Goal: Transaction & Acquisition: Purchase product/service

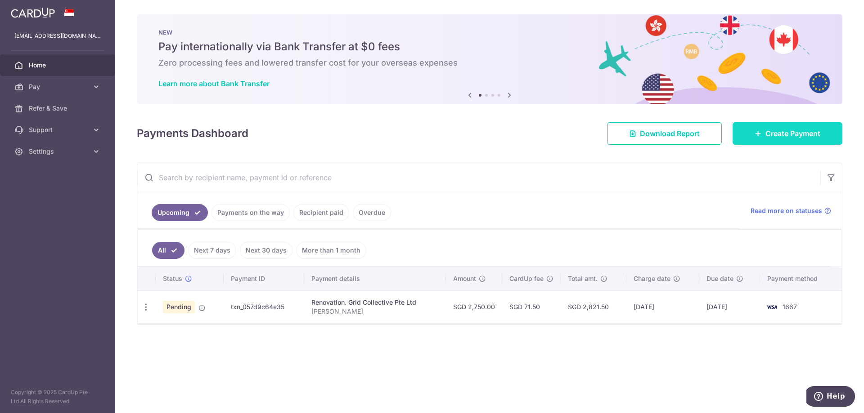
click at [740, 131] on link "Create Payment" at bounding box center [787, 133] width 110 height 22
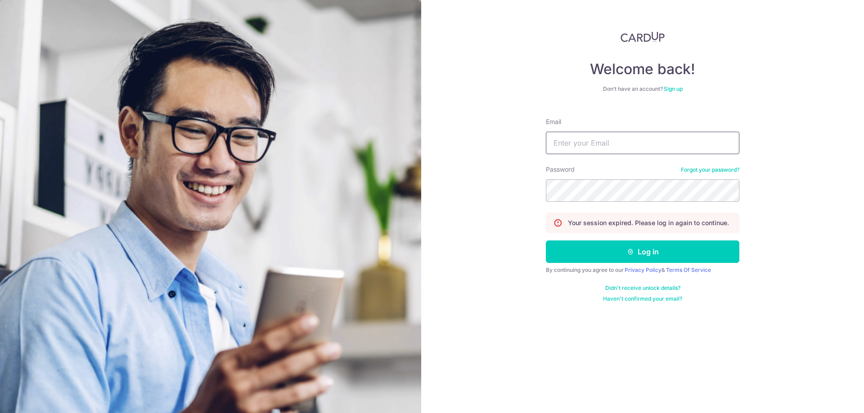
type input "jessehkt96@gmail.com"
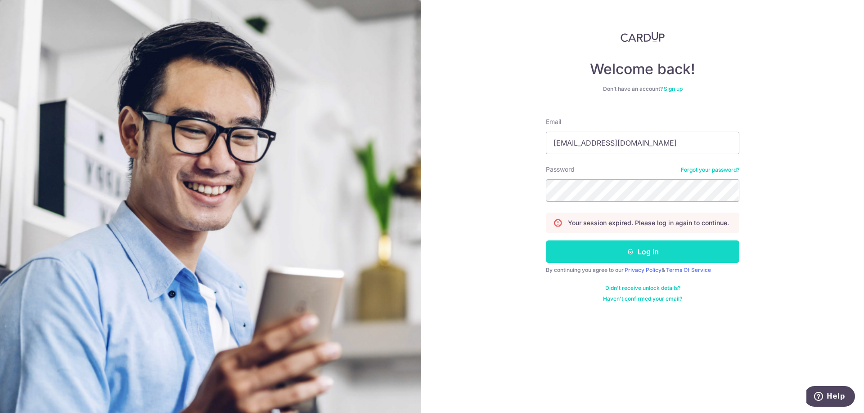
click at [621, 249] on button "Log in" at bounding box center [642, 252] width 193 height 22
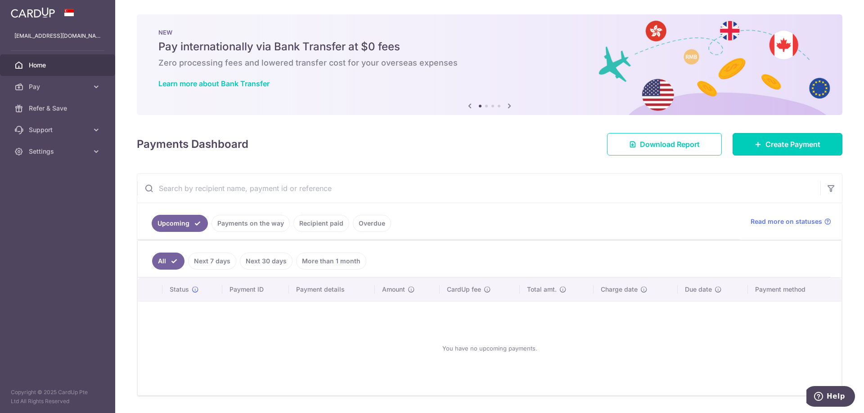
click at [787, 147] on span "Create Payment" at bounding box center [792, 144] width 55 height 11
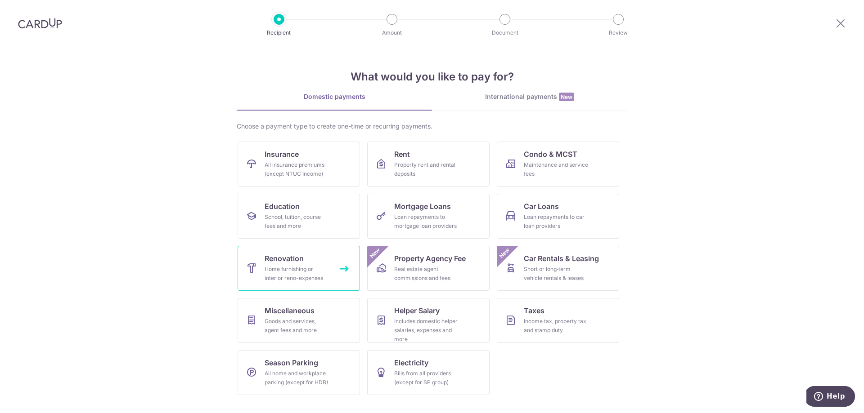
click at [320, 278] on div "Home furnishing or interior reno-expenses" at bounding box center [297, 274] width 65 height 18
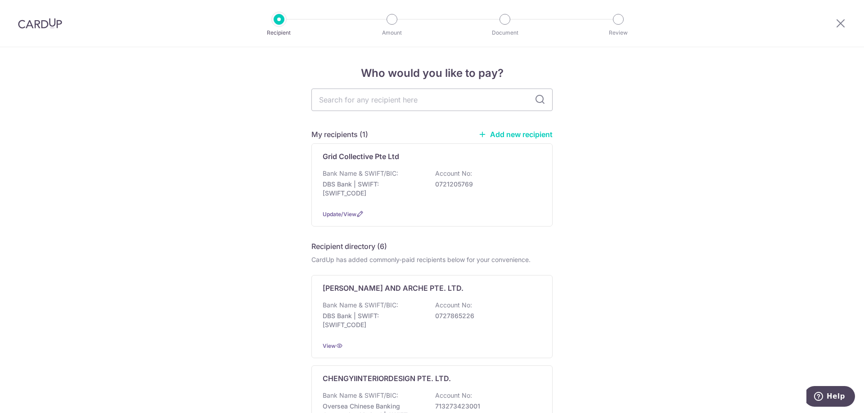
click at [511, 136] on link "Add new recipient" at bounding box center [515, 134] width 74 height 9
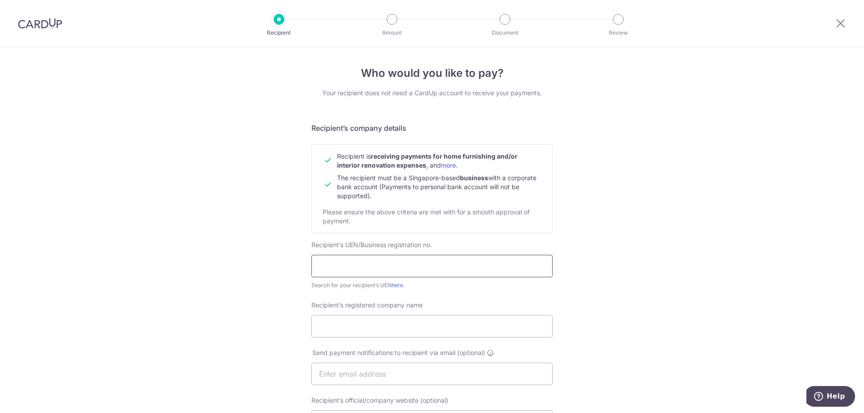
click at [352, 269] on input "text" at bounding box center [431, 266] width 241 height 22
click at [351, 264] on input "text" at bounding box center [431, 266] width 241 height 22
paste input "202513810D"
type input "202513810D"
click at [240, 289] on div "Who would you like to pay? Your recipient does not need a CardUp account to rec…" at bounding box center [432, 385] width 864 height 677
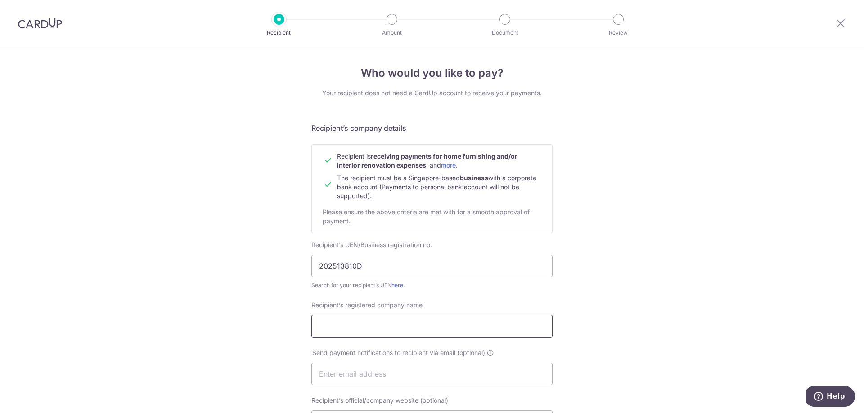
click at [355, 329] on input "Recipient’s registered company name" at bounding box center [431, 326] width 241 height 22
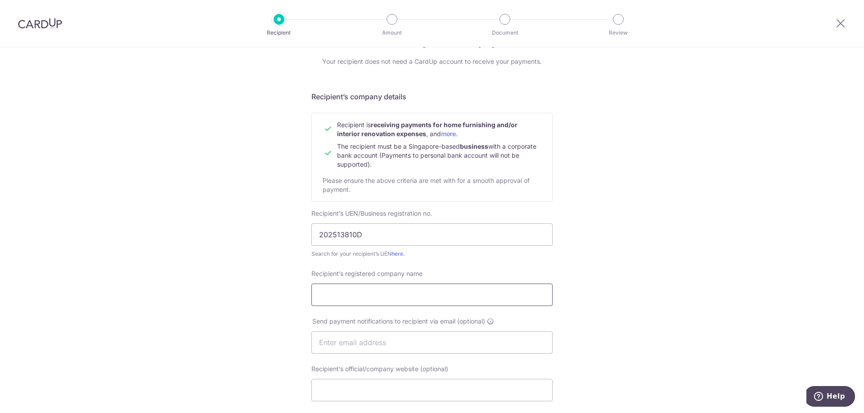
scroll to position [45, 0]
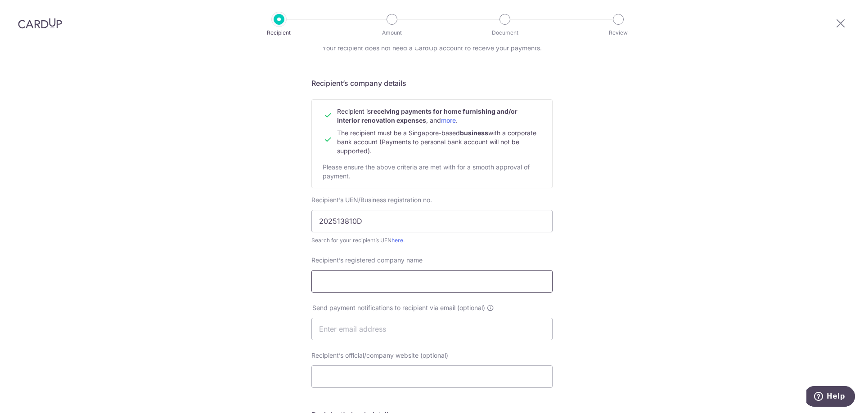
click at [359, 276] on input "Recipient’s registered company name" at bounding box center [431, 281] width 241 height 22
paste input "Loopy Paint Pte. Ltd."
type input "Loopy Paint Pte. Ltd."
click at [192, 283] on div "Who would you like to pay? Your recipient does not need a CardUp account to rec…" at bounding box center [432, 340] width 864 height 677
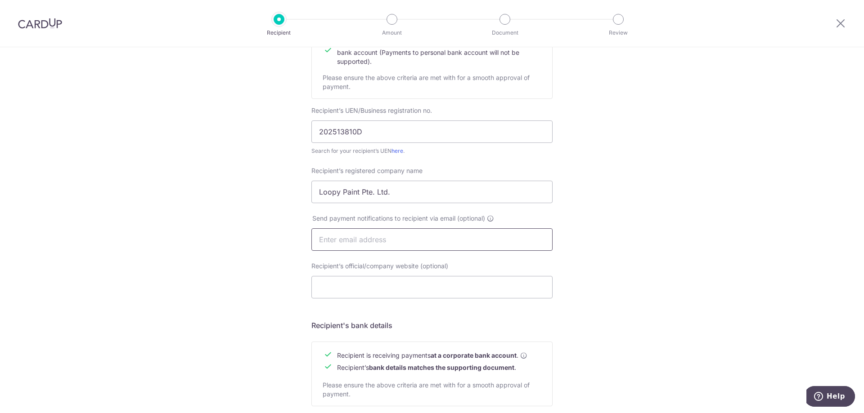
scroll to position [135, 0]
click at [364, 293] on input "Recipient’s official/company website (optional)" at bounding box center [431, 287] width 241 height 22
click at [187, 263] on div "Who would you like to pay? Your recipient does not need a CardUp account to rec…" at bounding box center [432, 250] width 864 height 677
click at [355, 283] on input "Recipient’s official/company website (optional)" at bounding box center [431, 287] width 241 height 22
paste input "https://www.loopypaint.com/"
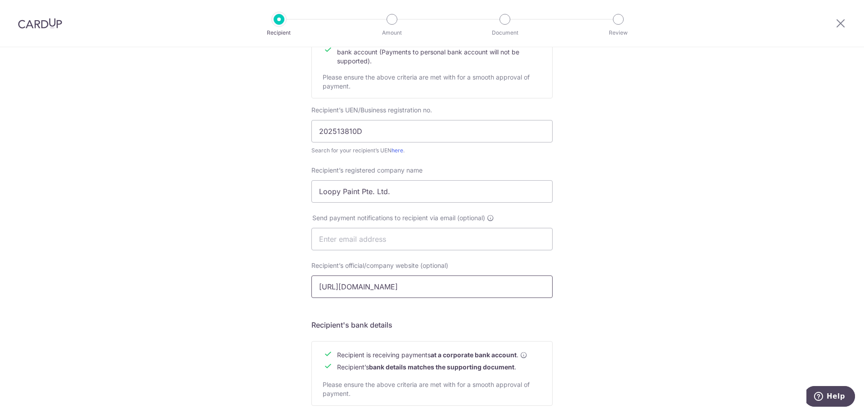
type input "https://www.loopypaint.com/"
drag, startPoint x: 185, startPoint y: 221, endPoint x: 51, endPoint y: 91, distance: 187.1
click at [185, 221] on div "Who would you like to pay? Your recipient does not need a CardUp account to rec…" at bounding box center [432, 250] width 864 height 677
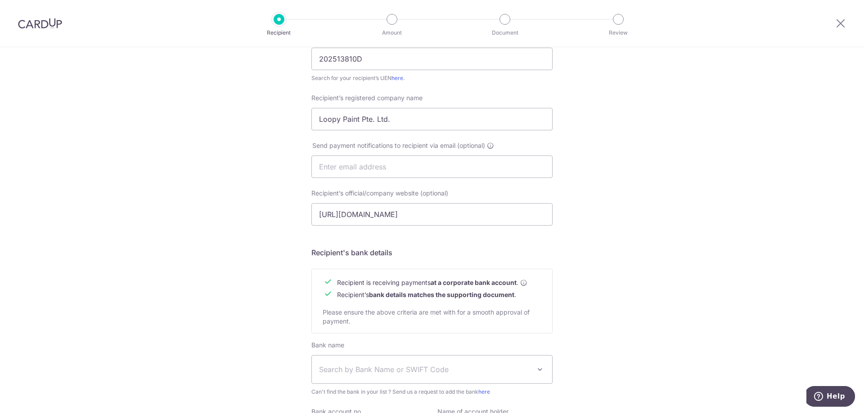
scroll to position [270, 0]
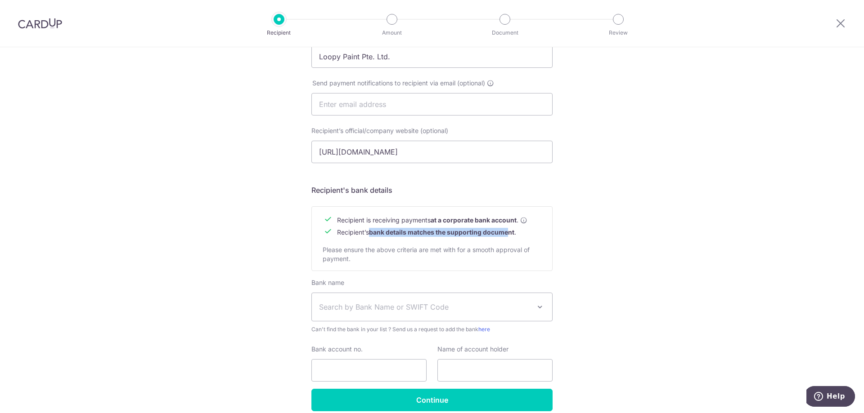
drag, startPoint x: 370, startPoint y: 230, endPoint x: 509, endPoint y: 236, distance: 139.6
click at [509, 236] on b "bank details matches the supporting document" at bounding box center [441, 233] width 145 height 8
drag, startPoint x: 302, startPoint y: 249, endPoint x: 359, endPoint y: 252, distance: 56.8
click at [359, 252] on div "Who would you like to pay? Your recipient does not need a CardUp account to rec…" at bounding box center [432, 115] width 864 height 677
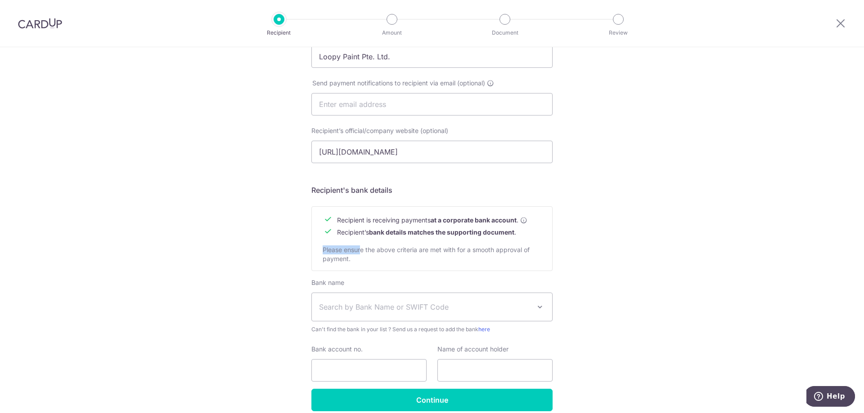
click at [359, 252] on span "Please ensure the above criteria are met with for a smooth approval of payment." at bounding box center [426, 254] width 207 height 17
drag, startPoint x: 313, startPoint y: 250, endPoint x: 413, endPoint y: 259, distance: 100.3
click at [413, 259] on div "Recipient is receiving payments at a corporate bank account . Recipient’s bank …" at bounding box center [431, 238] width 241 height 65
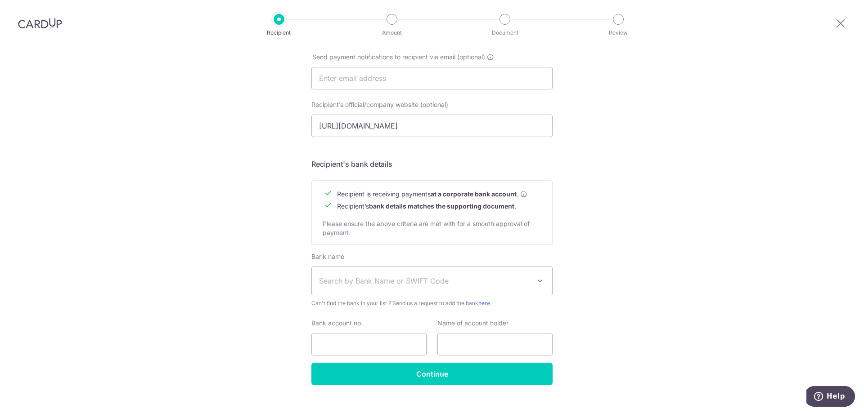
scroll to position [310, 0]
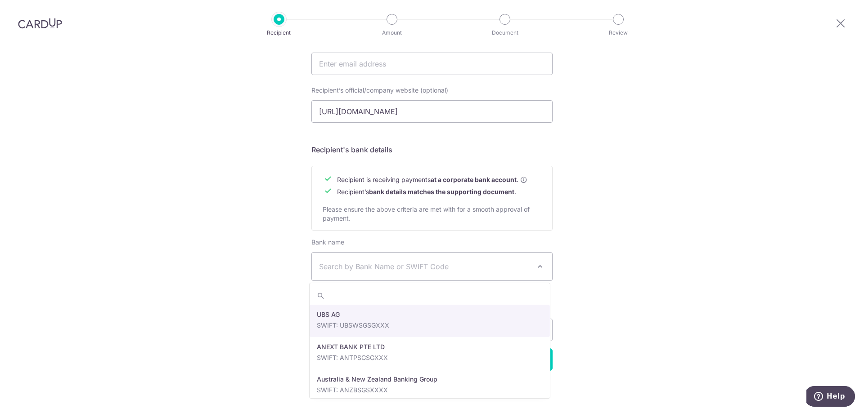
click at [341, 264] on span "Search by Bank Name or SWIFT Code" at bounding box center [424, 266] width 211 height 11
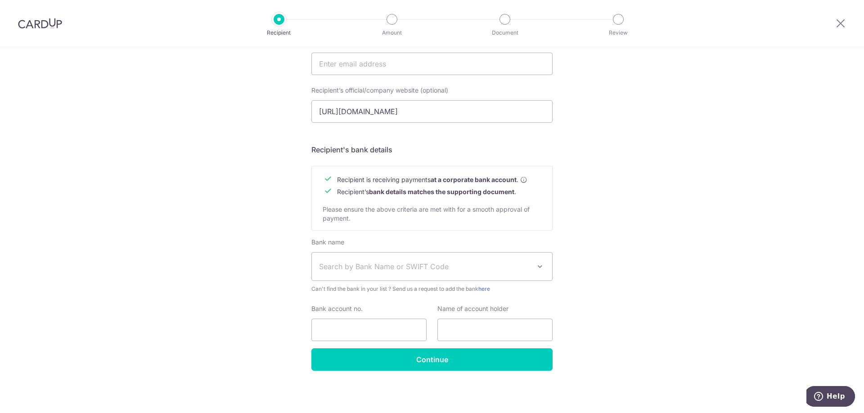
click at [257, 267] on div "Who would you like to pay? Your recipient does not need a CardUp account to rec…" at bounding box center [432, 75] width 864 height 677
click at [387, 271] on span "Search by Bank Name or SWIFT Code" at bounding box center [424, 266] width 211 height 11
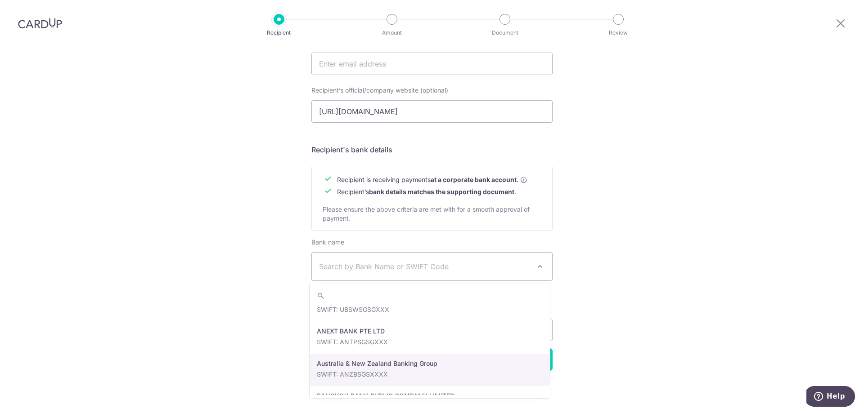
scroll to position [0, 0]
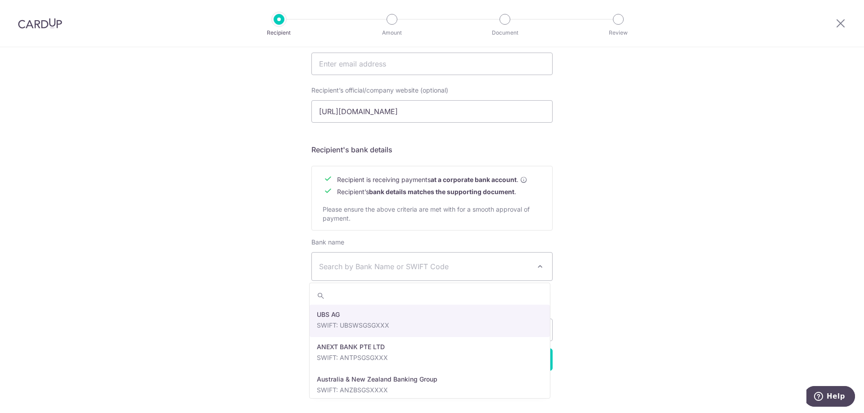
click at [247, 319] on div "Who would you like to pay? Your recipient does not need a CardUp account to rec…" at bounding box center [432, 75] width 864 height 677
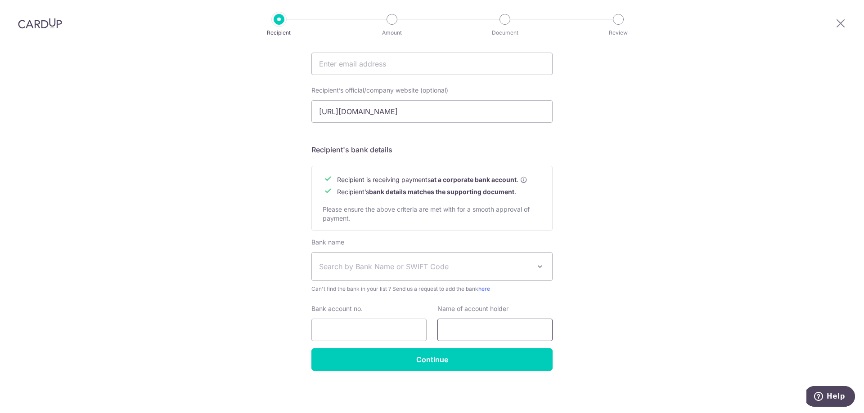
click at [537, 327] on input "text" at bounding box center [494, 330] width 115 height 22
paste input "https://www.loopypaint.com/"
type input "https://www.loopypaint.com/"
drag, startPoint x: 642, startPoint y: 332, endPoint x: 494, endPoint y: 328, distance: 148.1
click at [633, 329] on div "Who would you like to pay? Your recipient does not need a CardUp account to rec…" at bounding box center [432, 75] width 864 height 677
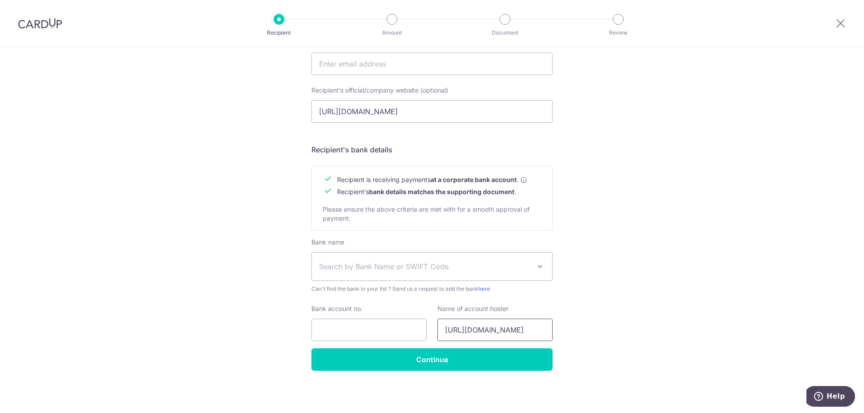
click at [489, 329] on input "https://www.loopypaint.com/" at bounding box center [494, 330] width 115 height 22
drag, startPoint x: 674, startPoint y: 339, endPoint x: 218, endPoint y: 305, distance: 457.0
click at [674, 338] on div "Who would you like to pay? Your recipient does not need a CardUp account to rec…" at bounding box center [432, 75] width 864 height 677
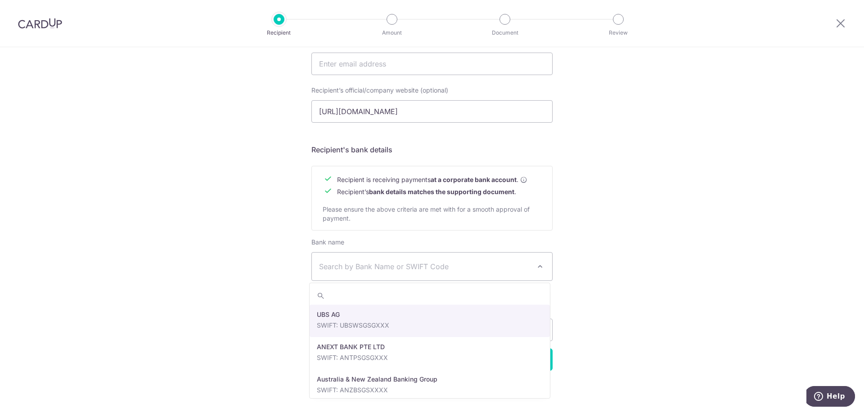
click at [382, 271] on span "Search by Bank Name or SWIFT Code" at bounding box center [424, 266] width 211 height 11
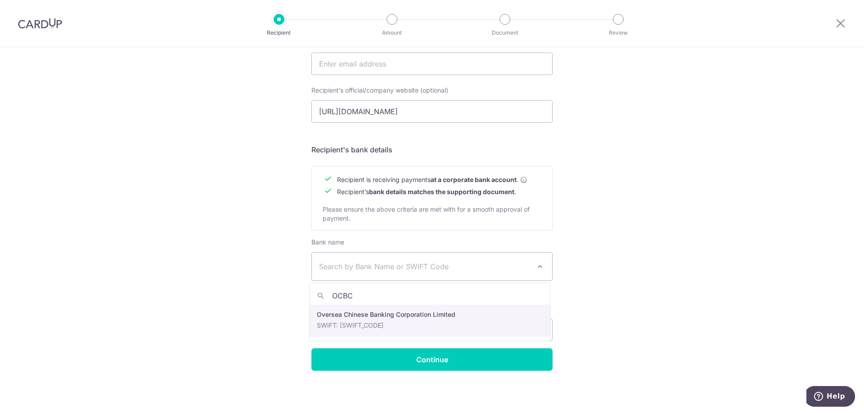
type input "OCBC"
select select "12"
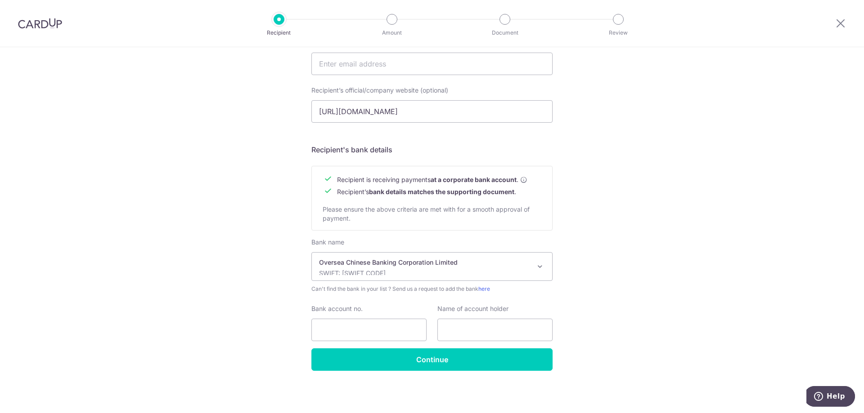
click at [227, 274] on div "Who would you like to pay? Your recipient does not need a CardUp account to rec…" at bounding box center [432, 75] width 864 height 677
click at [503, 333] on input "text" at bounding box center [494, 330] width 115 height 22
paste input "Loopy Paint Pte. Ltd."
type input "Loopy Paint Pte. Ltd."
click at [205, 315] on div "Who would you like to pay? Your recipient does not need a CardUp account to rec…" at bounding box center [432, 75] width 864 height 677
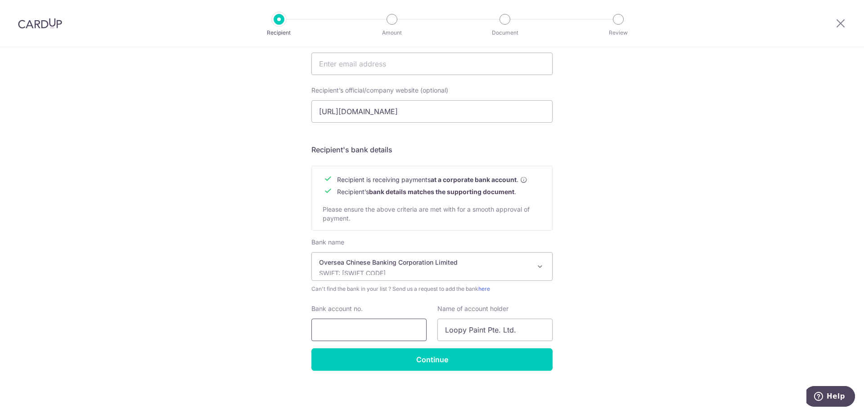
click at [368, 320] on input "Bank account no." at bounding box center [368, 330] width 115 height 22
click at [343, 322] on input "Bank account no." at bounding box center [368, 330] width 115 height 22
paste input "6045 1220 2001"
type input "6045 1220 2001"
drag, startPoint x: 197, startPoint y: 329, endPoint x: 353, endPoint y: 350, distance: 156.7
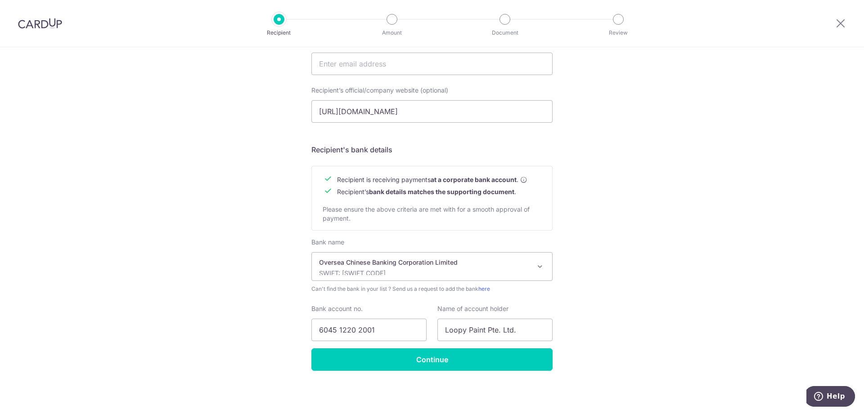
click at [198, 329] on div "Who would you like to pay? Your recipient does not need a CardUp account to rec…" at bounding box center [432, 75] width 864 height 677
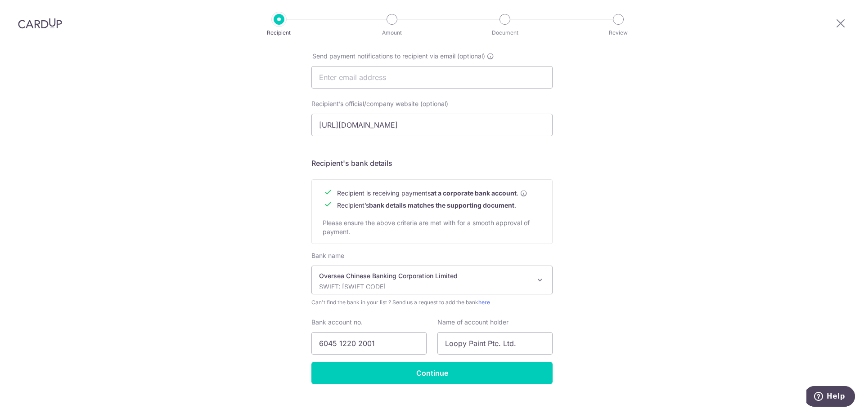
scroll to position [310, 0]
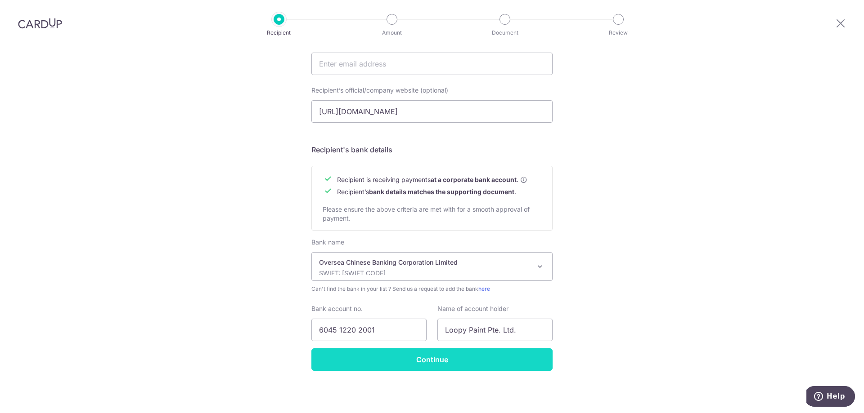
click at [439, 356] on input "Continue" at bounding box center [431, 360] width 241 height 22
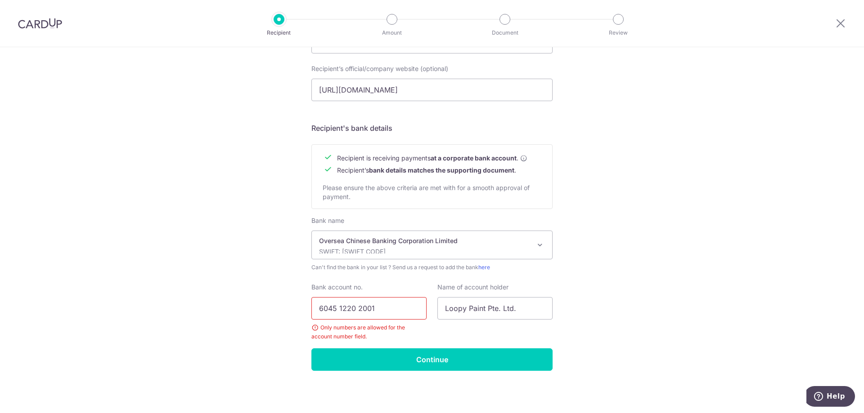
click at [357, 306] on input "6045 1220 2001" at bounding box center [368, 308] width 115 height 22
click at [336, 312] on input "6045 1220 2001" at bounding box center [368, 308] width 115 height 22
click at [350, 311] on input "60451220 2001" at bounding box center [368, 308] width 115 height 22
type input "604512202001"
click at [236, 368] on div "Who would you like to pay? Your recipient does not need a CardUp account to rec…" at bounding box center [432, 64] width 864 height 698
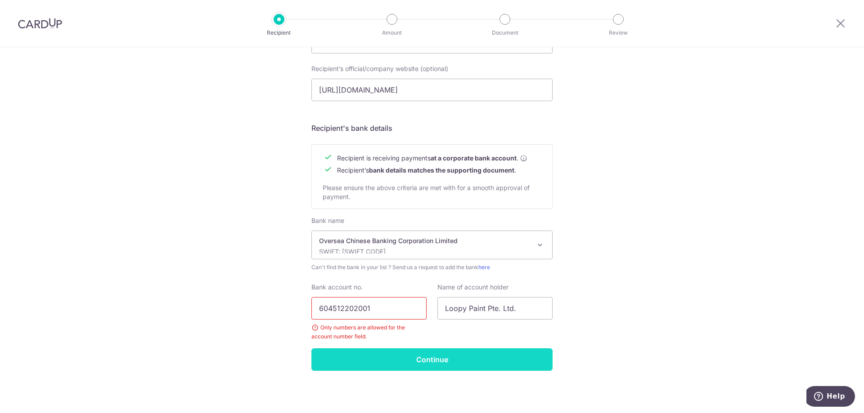
click at [390, 359] on input "Continue" at bounding box center [431, 360] width 241 height 22
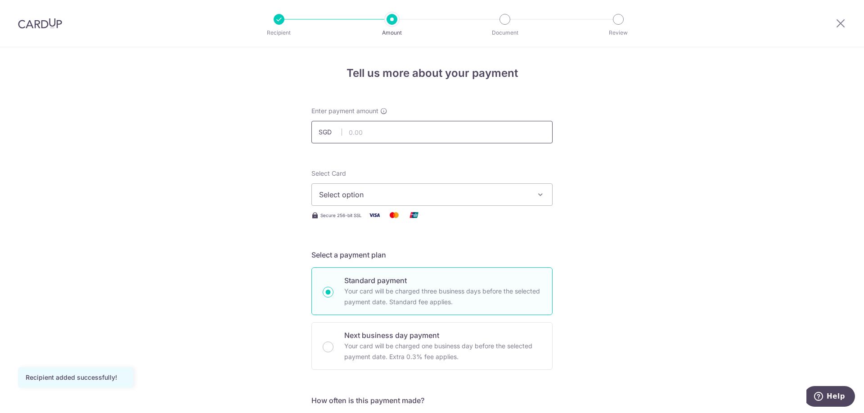
click at [429, 135] on input "text" at bounding box center [431, 132] width 241 height 22
click at [374, 137] on input "text" at bounding box center [431, 132] width 241 height 22
click at [372, 137] on input "text" at bounding box center [431, 132] width 241 height 22
type input "690.00"
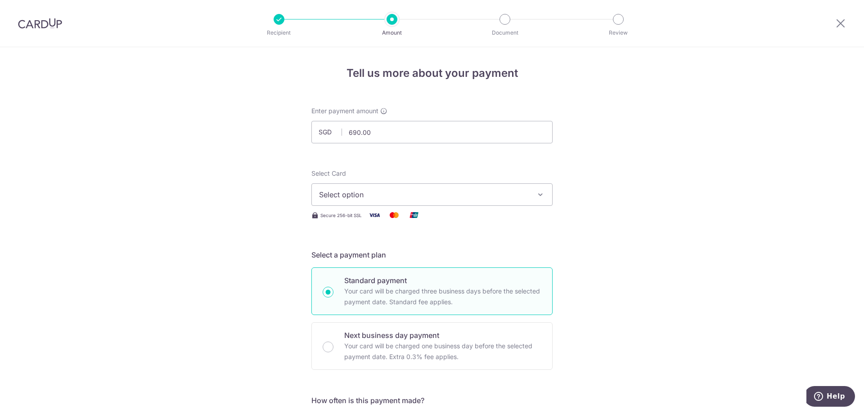
click at [371, 212] on img at bounding box center [374, 215] width 18 height 11
click at [378, 200] on button "Select option" at bounding box center [431, 195] width 241 height 22
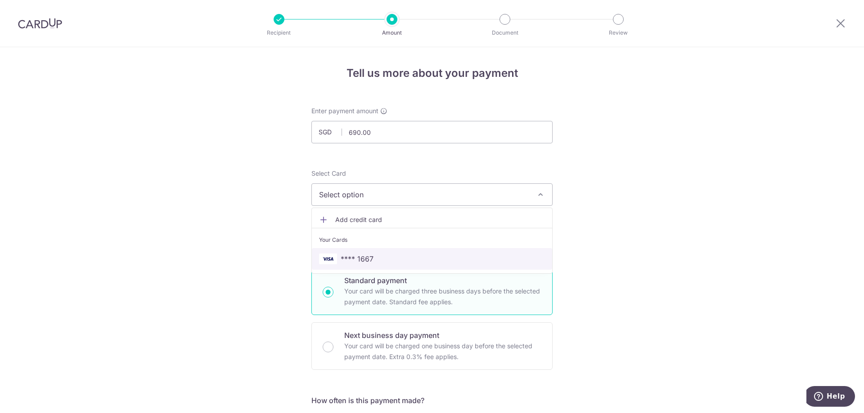
click at [381, 268] on link "**** 1667" at bounding box center [432, 259] width 240 height 22
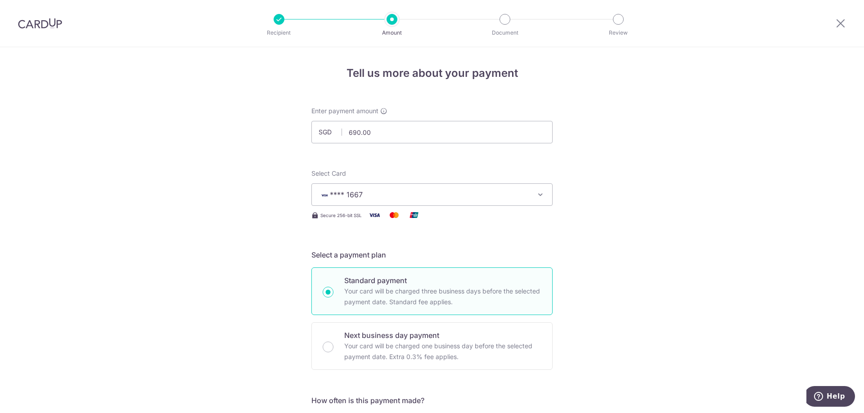
click at [395, 138] on input "690.00" at bounding box center [431, 132] width 241 height 22
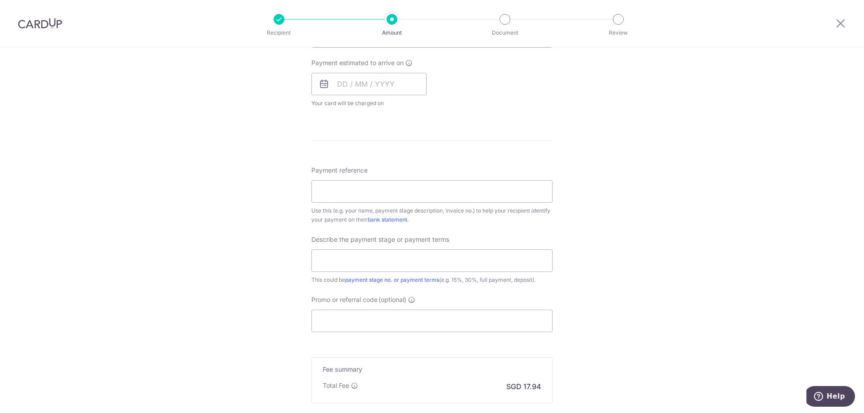
scroll to position [405, 0]
click at [338, 193] on input "Payment reference" at bounding box center [431, 189] width 241 height 22
click at [346, 182] on input "Payment reference" at bounding box center [431, 189] width 241 height 22
paste input "# INV-202605"
type input "# INV-202605"
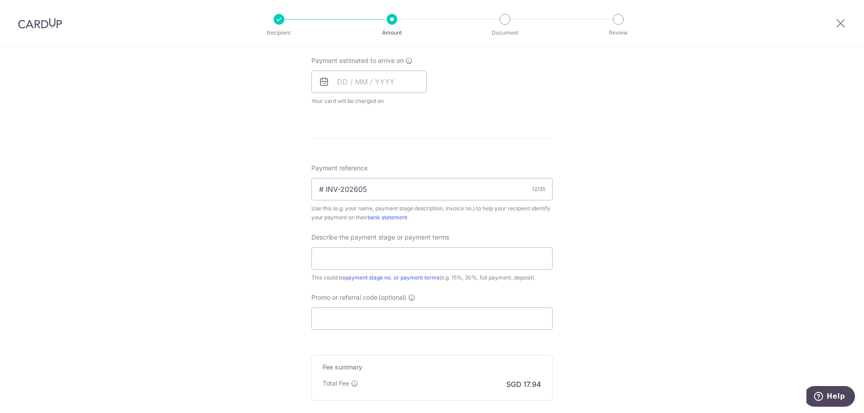
drag, startPoint x: 215, startPoint y: 214, endPoint x: 240, endPoint y: 215, distance: 25.2
click at [215, 214] on div "Tell us more about your payment Enter payment amount SGD 690.00 690.00 Recipien…" at bounding box center [432, 79] width 864 height 874
click at [359, 265] on input "text" at bounding box center [431, 258] width 241 height 22
type input "50%"
click at [211, 300] on div "Tell us more about your payment Enter payment amount SGD 690.00 690.00 Recipien…" at bounding box center [432, 79] width 864 height 874
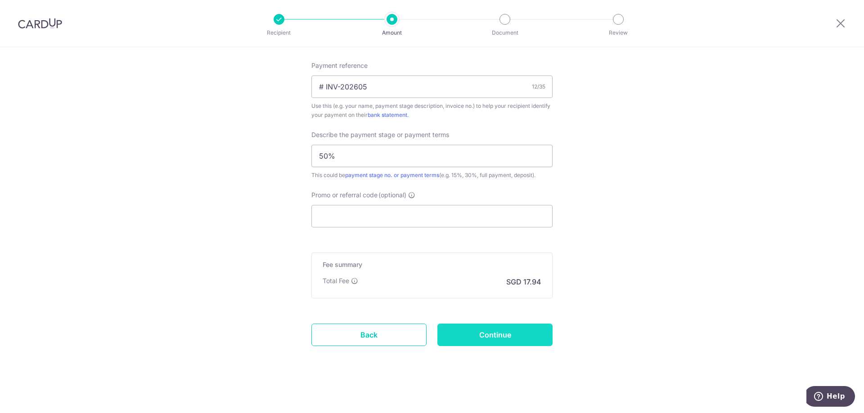
scroll to position [508, 0]
click at [471, 330] on input "Continue" at bounding box center [494, 334] width 115 height 22
type input "Create Schedule"
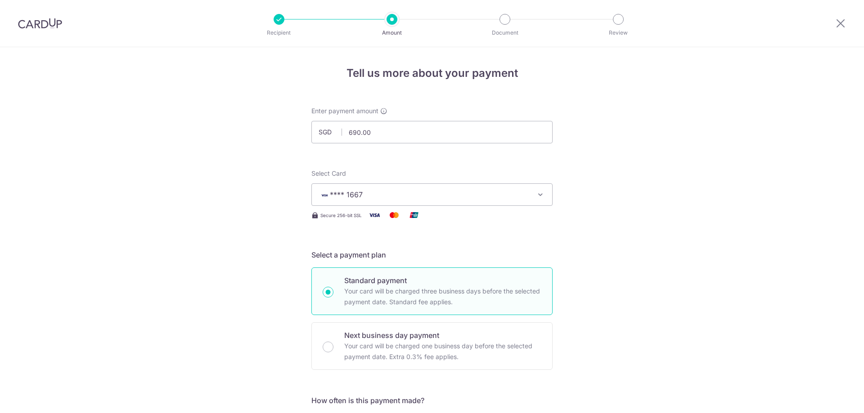
scroll to position [454, 0]
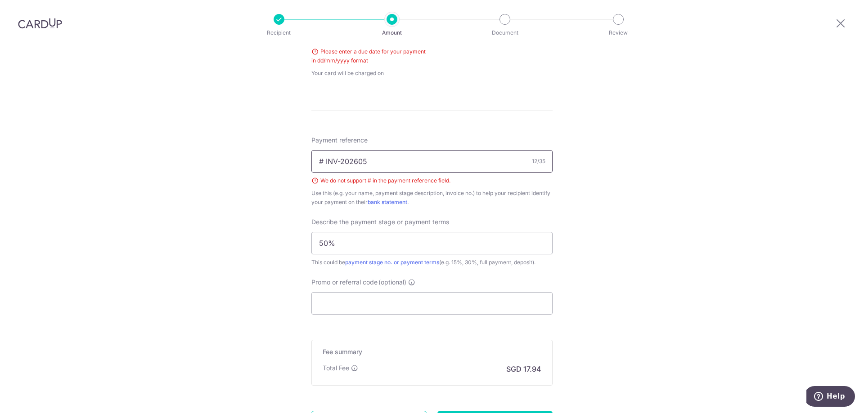
click at [321, 165] on input "# INV-202605" at bounding box center [431, 161] width 241 height 22
click at [323, 165] on input "# INV-202605" at bounding box center [431, 161] width 241 height 22
type input "INV-202605"
click at [240, 250] on div "Tell us more about your payment Enter payment amount SGD 690.00 690.00 Select C…" at bounding box center [432, 47] width 864 height 908
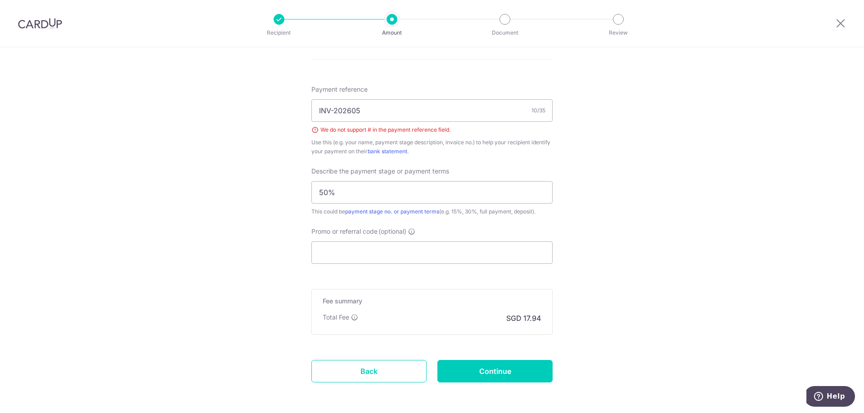
scroll to position [542, 0]
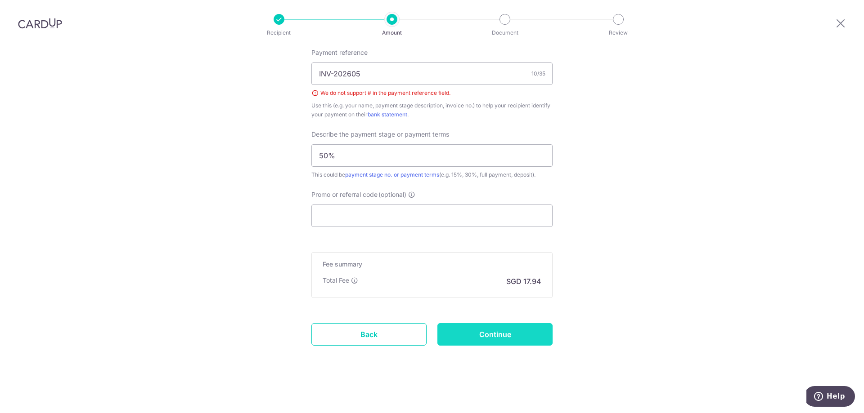
click at [503, 328] on input "Continue" at bounding box center [494, 334] width 115 height 22
type input "Create Schedule"
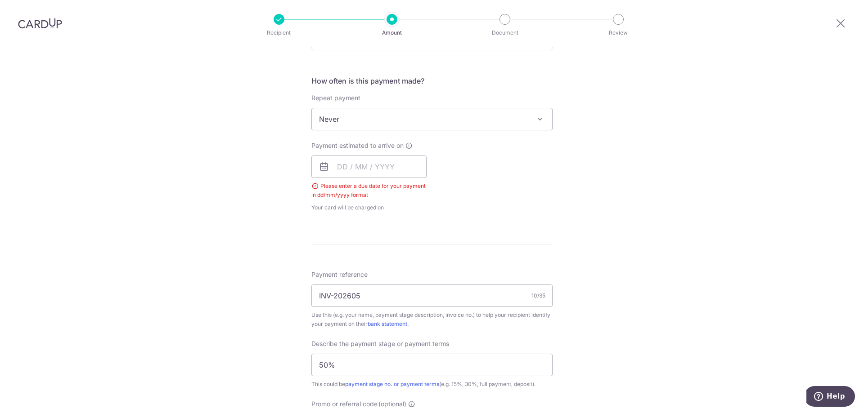
scroll to position [319, 0]
click at [226, 216] on div "Tell us more about your payment Enter payment amount SGD 690.00 690.00 Select C…" at bounding box center [432, 176] width 864 height 896
click at [399, 152] on div "Payment estimated to arrive on Please enter a due date for your payment in dd/m…" at bounding box center [368, 177] width 115 height 71
click at [397, 163] on input "text" at bounding box center [368, 167] width 115 height 22
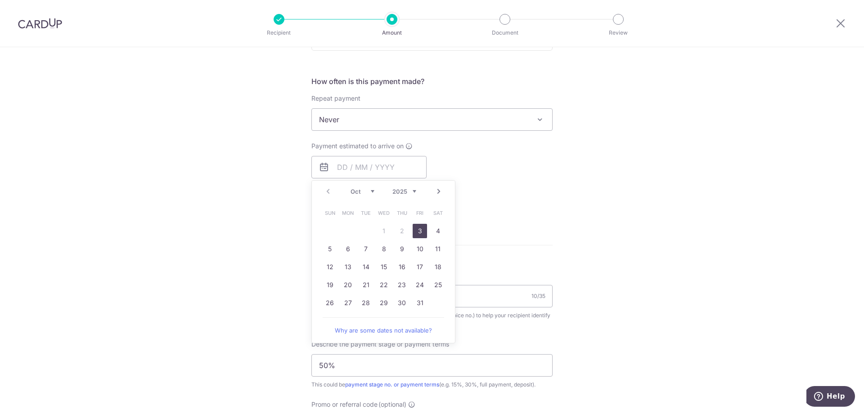
click at [416, 233] on link "3" at bounding box center [420, 231] width 14 height 14
type input "[DATE]"
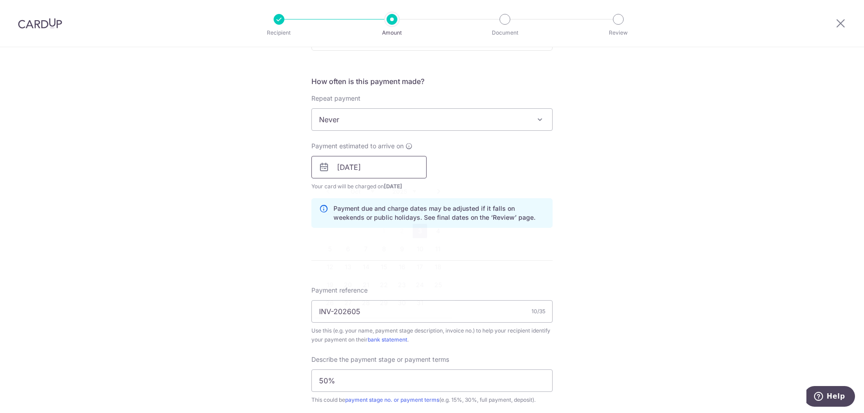
click at [373, 175] on input "[DATE]" at bounding box center [368, 167] width 115 height 22
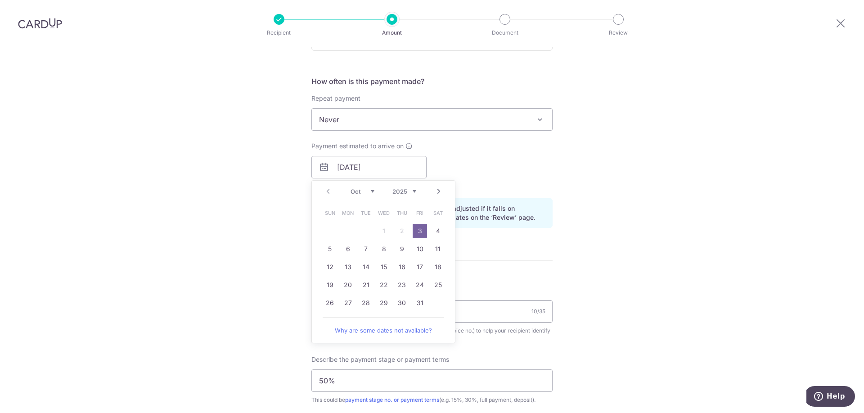
click at [401, 229] on table "Sun Mon Tue Wed Thu Fri Sat 1 2 3 4 5 6 7 8 9 10 11 12 13 14 15 16 17 18 19 20 …" at bounding box center [384, 258] width 126 height 108
click at [416, 231] on link "3" at bounding box center [420, 231] width 14 height 14
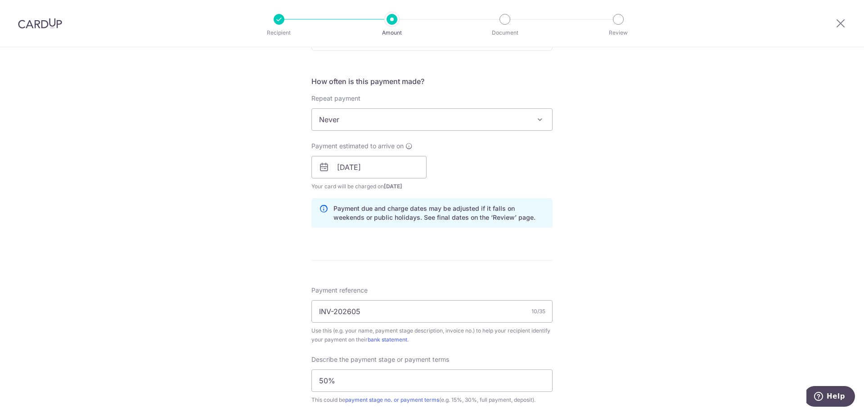
click at [223, 249] on div "Tell us more about your payment Enter payment amount SGD 690.00 690.00 Select C…" at bounding box center [432, 183] width 864 height 911
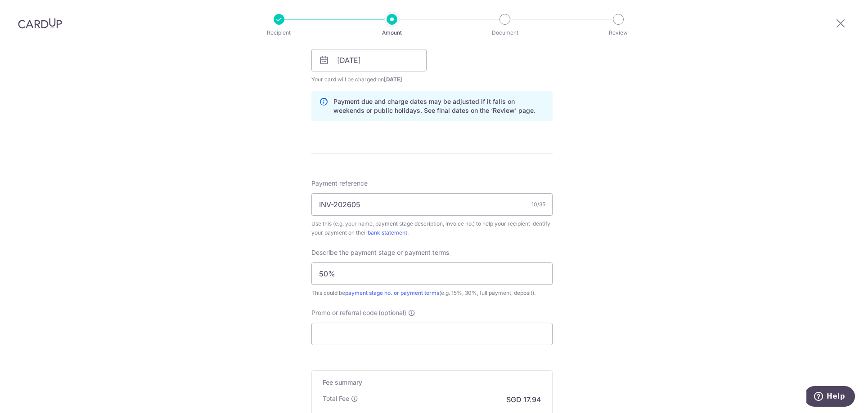
scroll to position [545, 0]
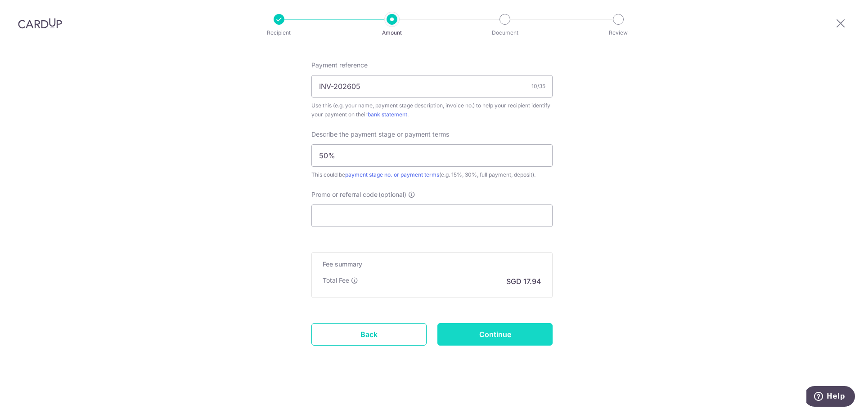
click at [479, 337] on input "Continue" at bounding box center [494, 334] width 115 height 22
type input "Create Schedule"
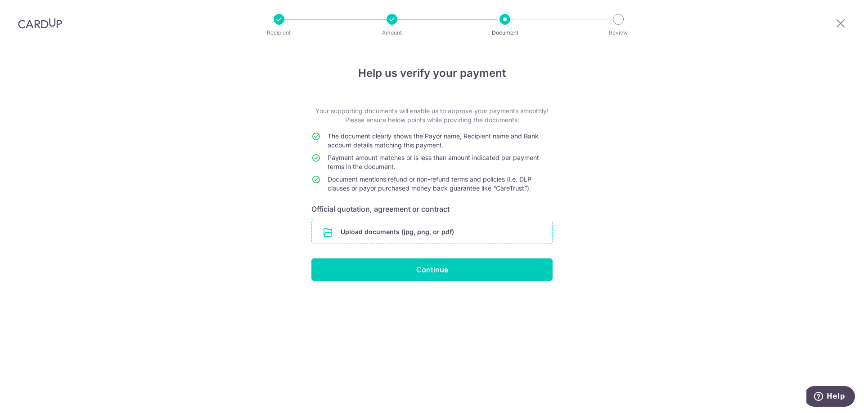
click at [358, 236] on input "file" at bounding box center [432, 231] width 240 height 23
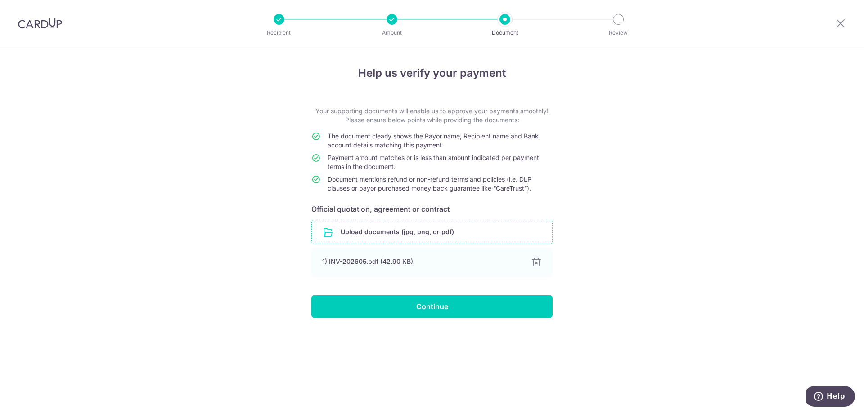
click at [202, 199] on div "Help us verify your payment Your supporting documents will enable us to approve…" at bounding box center [432, 230] width 864 height 366
click at [714, 147] on div "Help us verify your payment Your supporting documents will enable us to approve…" at bounding box center [432, 230] width 864 height 366
